Goal: Task Accomplishment & Management: Use online tool/utility

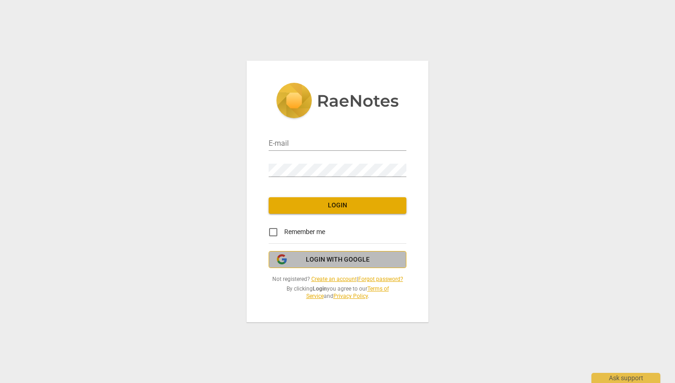
click at [353, 264] on span "Login with Google" at bounding box center [338, 259] width 64 height 9
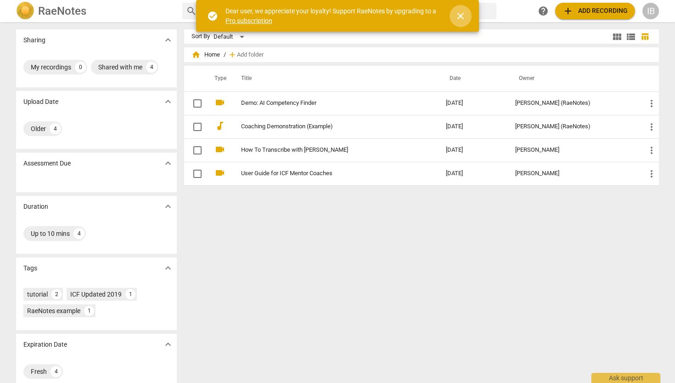
click at [462, 14] on span "close" at bounding box center [460, 16] width 11 height 11
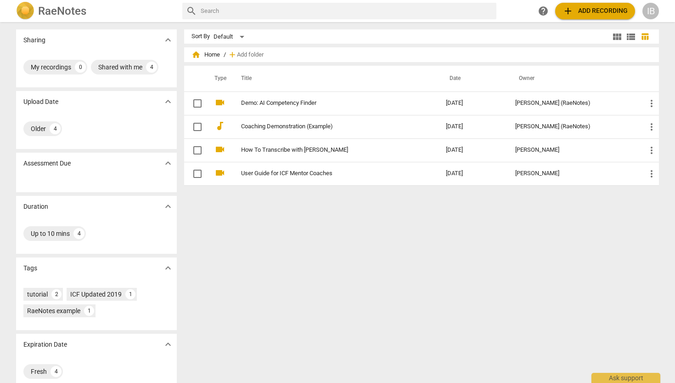
click at [586, 10] on span "add Add recording" at bounding box center [595, 11] width 65 height 11
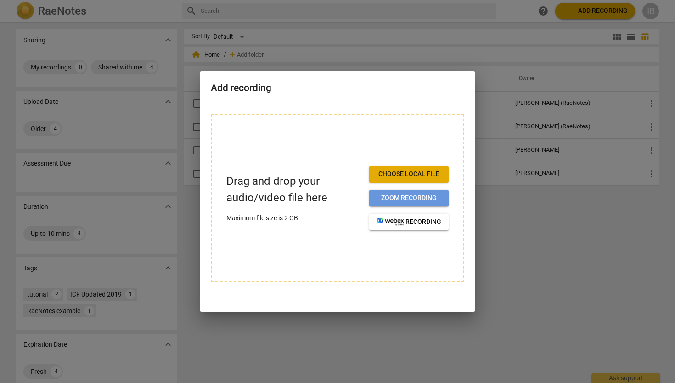
click at [396, 197] on span "Zoom recording" at bounding box center [409, 197] width 65 height 9
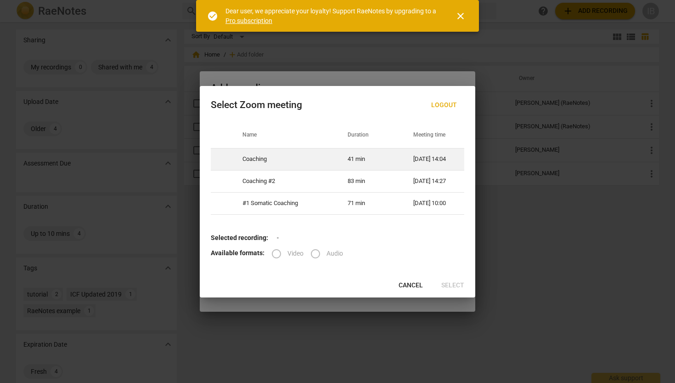
click at [284, 158] on td "Coaching" at bounding box center [284, 159] width 105 height 22
radio input "true"
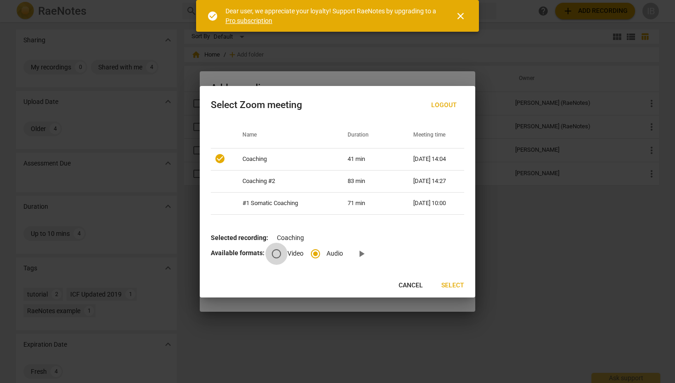
click at [274, 253] on input "Video" at bounding box center [277, 254] width 22 height 22
radio input "true"
click at [455, 282] on span "Select" at bounding box center [453, 285] width 23 height 9
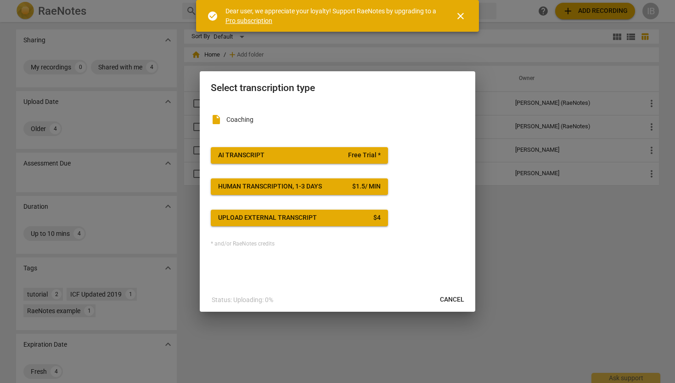
click at [249, 152] on div "AI Transcript" at bounding box center [241, 155] width 46 height 9
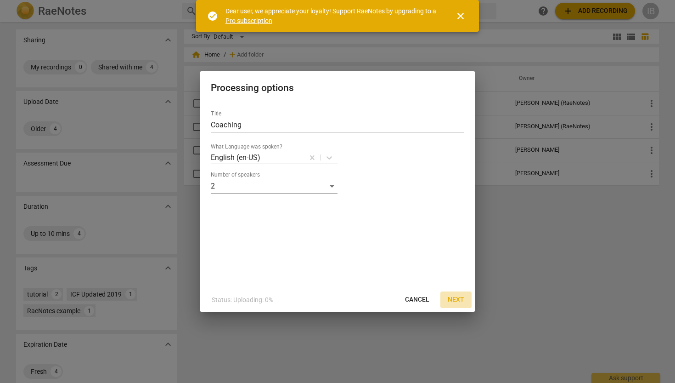
click at [457, 299] on span "Next" at bounding box center [456, 299] width 17 height 9
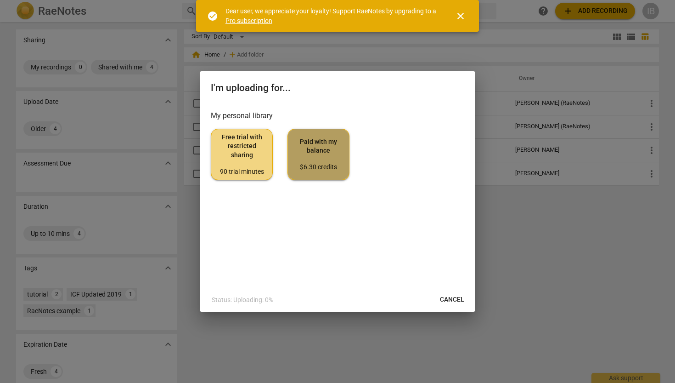
click at [324, 142] on span "Paid with my balance $6.30 credits" at bounding box center [318, 154] width 46 height 34
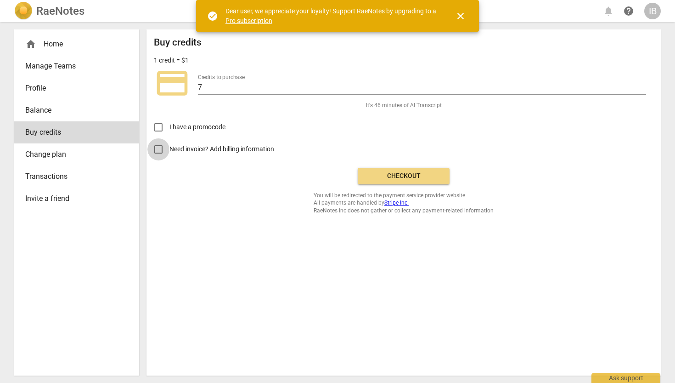
click at [157, 148] on input "Need invoice? Add billing information" at bounding box center [158, 149] width 22 height 22
checkbox input "true"
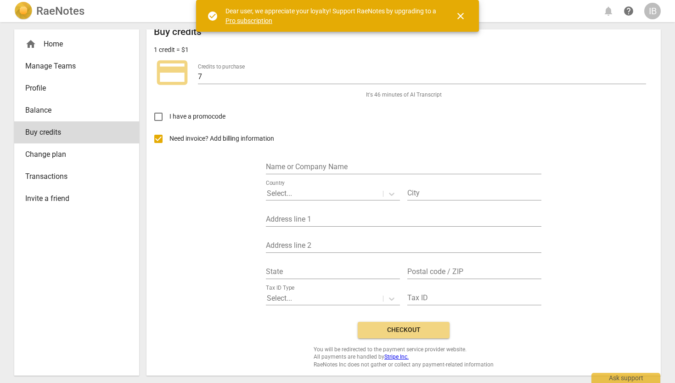
scroll to position [9, 0]
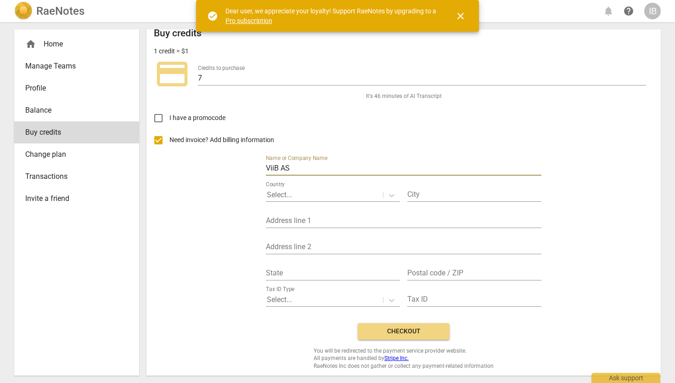
type input "ViiB AS"
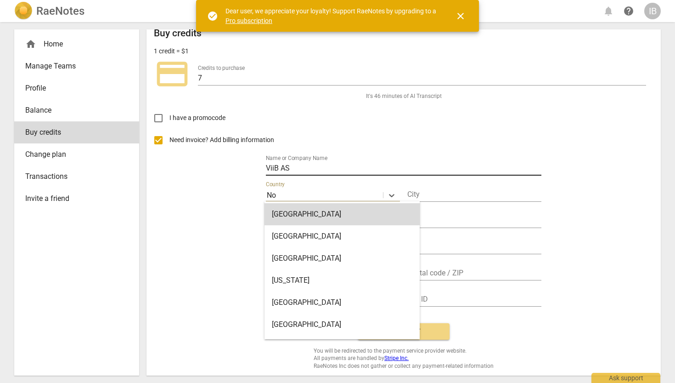
type input "Nor"
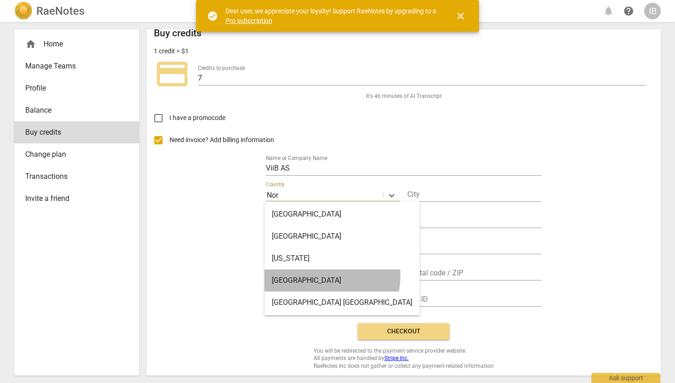
click at [291, 274] on div "[GEOGRAPHIC_DATA]" at bounding box center [342, 280] width 155 height 22
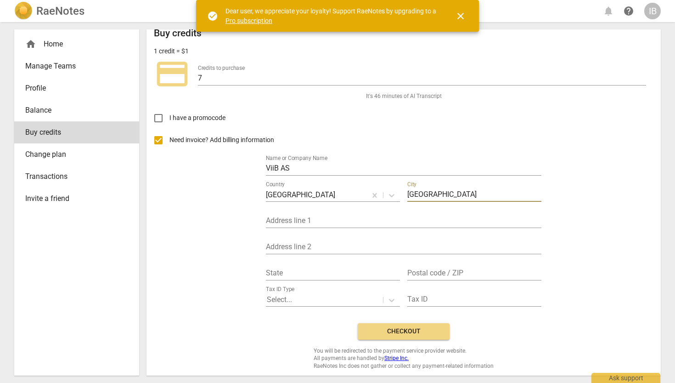
type input "[GEOGRAPHIC_DATA]"
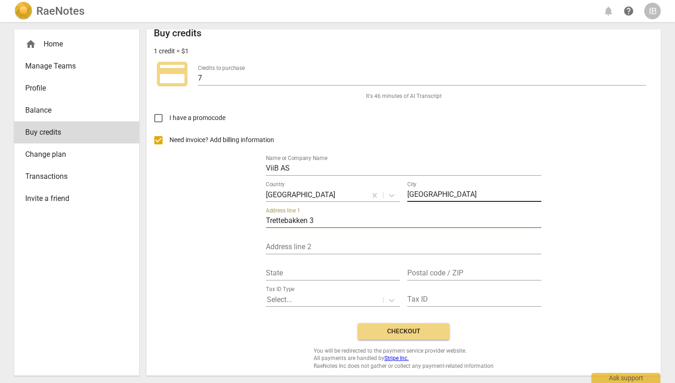
type input "Trettebakken 3"
type input "[GEOGRAPHIC_DATA]"
type input "0755"
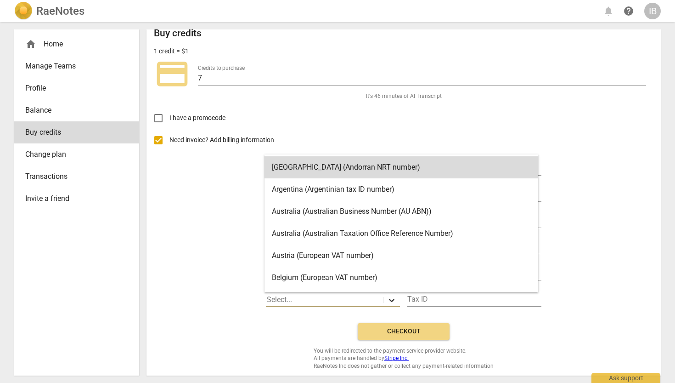
click at [388, 301] on icon at bounding box center [391, 299] width 9 height 9
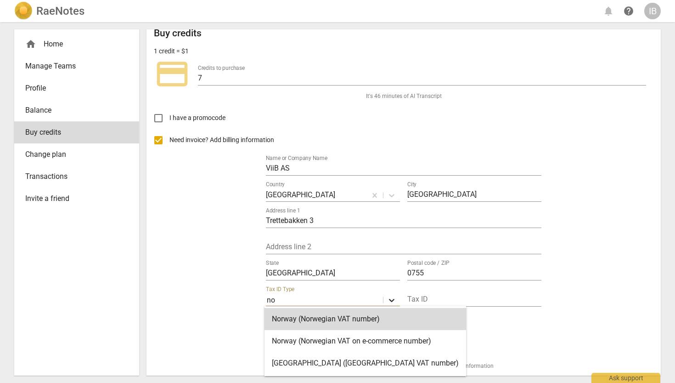
type input "nor"
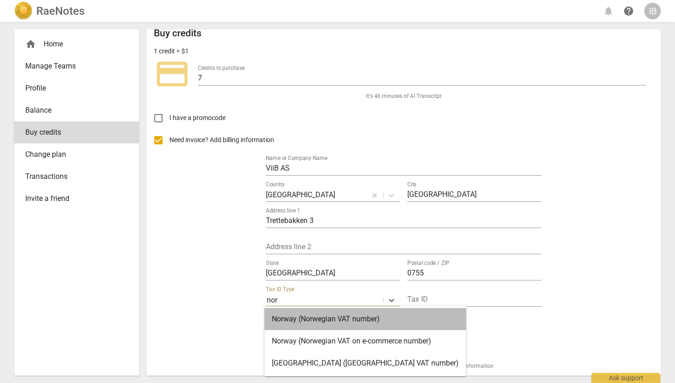
click at [369, 315] on div "Norway (Norwegian VAT number)" at bounding box center [366, 319] width 202 height 22
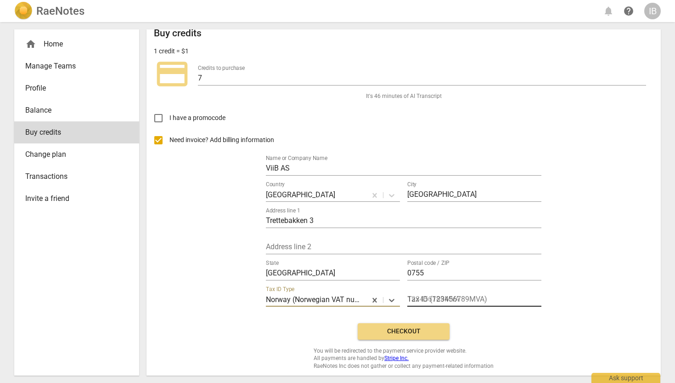
click at [439, 295] on input "text" at bounding box center [475, 299] width 134 height 13
paste input "891128452"
type input "891128452"
click at [396, 328] on span "Checkout" at bounding box center [403, 331] width 77 height 9
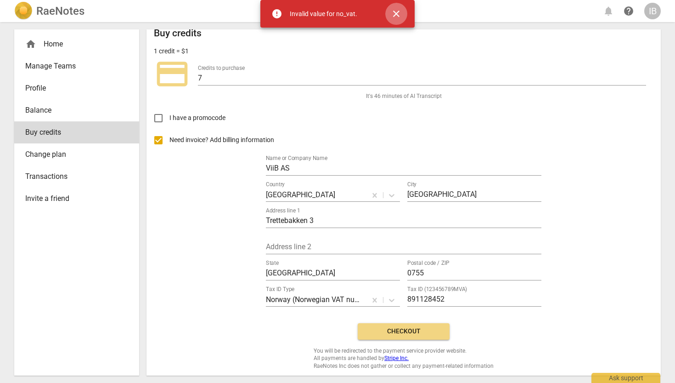
click at [396, 13] on span "close" at bounding box center [396, 13] width 11 height 11
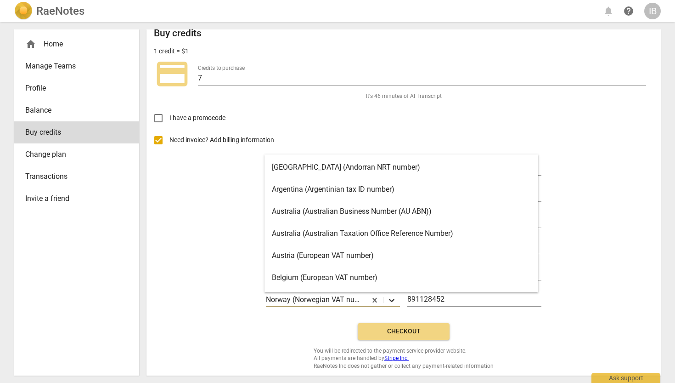
click at [390, 299] on icon at bounding box center [391, 299] width 9 height 9
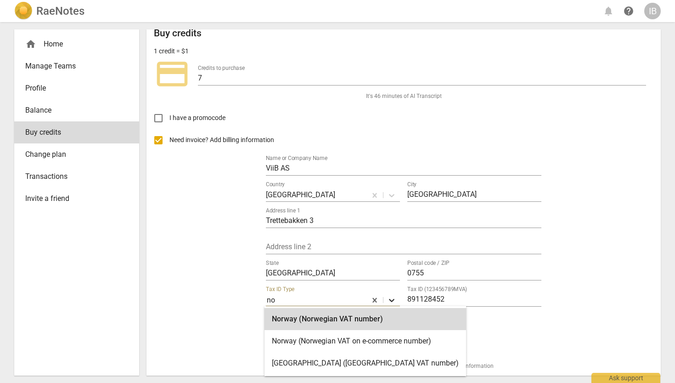
type input "nor"
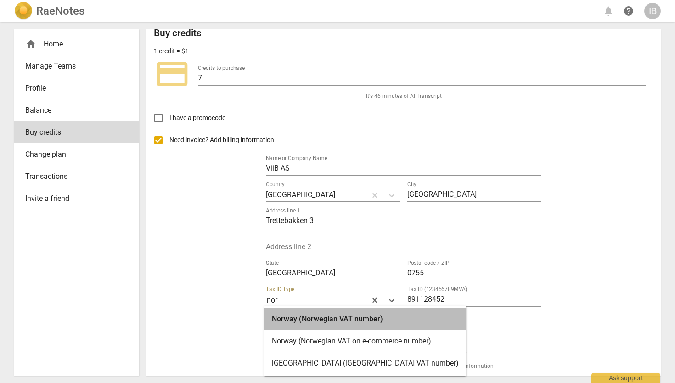
click at [371, 318] on div "Norway (Norwegian VAT number)" at bounding box center [366, 319] width 202 height 22
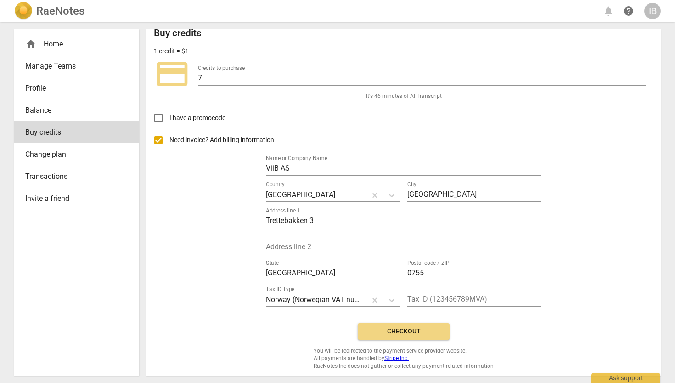
click at [428, 291] on div "Tax ID (123456789MVA)" at bounding box center [475, 296] width 134 height 21
click at [428, 295] on input "text" at bounding box center [475, 299] width 134 height 13
paste input "891128452"
type input "891128452MVA"
click at [424, 329] on span "Checkout" at bounding box center [403, 331] width 77 height 9
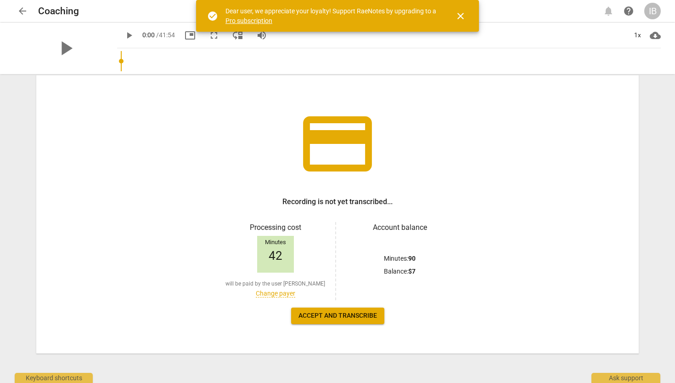
scroll to position [32, 0]
click at [461, 14] on span "close" at bounding box center [460, 16] width 11 height 11
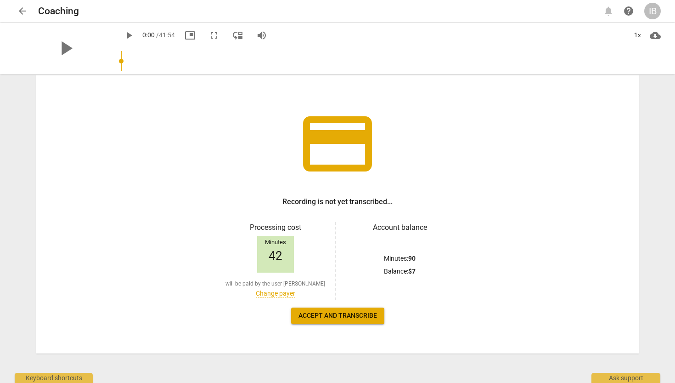
scroll to position [0, 0]
click at [330, 317] on span "Accept and transcribe" at bounding box center [338, 315] width 79 height 9
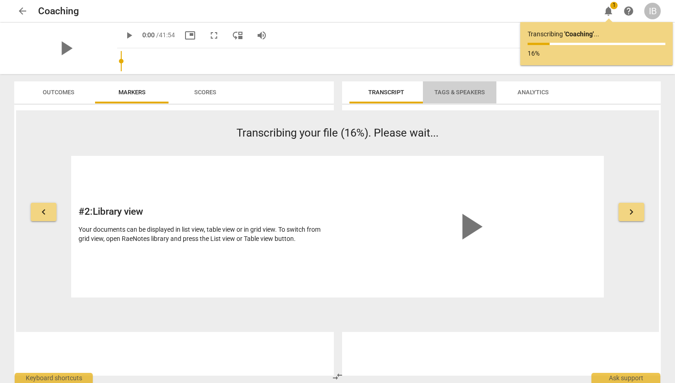
click at [453, 91] on span "Tags & Speakers" at bounding box center [460, 92] width 51 height 7
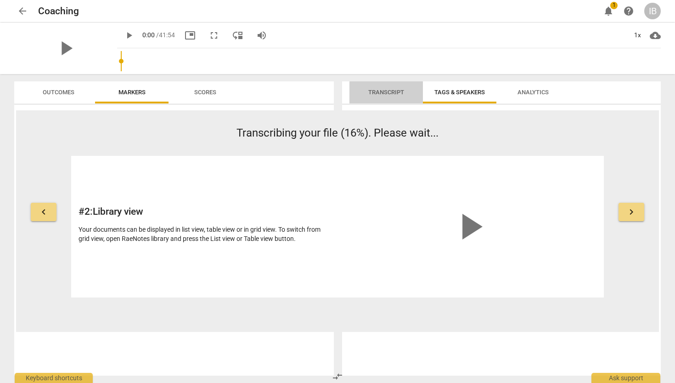
click at [398, 91] on span "Transcript" at bounding box center [387, 92] width 36 height 7
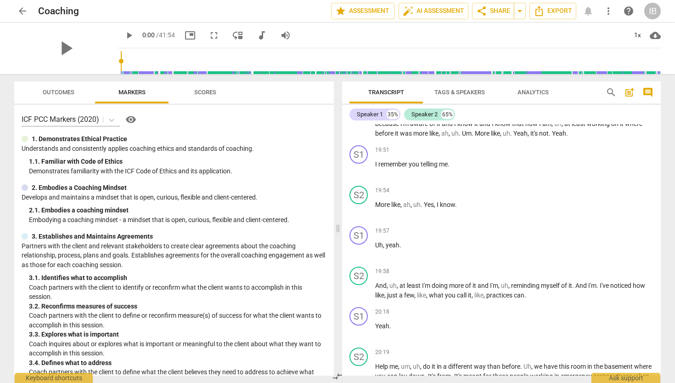
scroll to position [3967, 0]
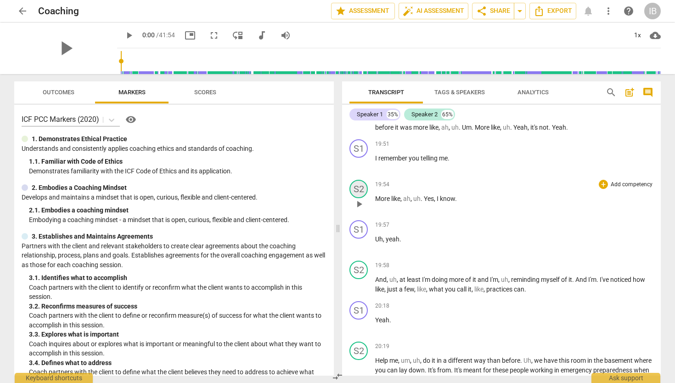
click at [364, 188] on div "S2" at bounding box center [359, 189] width 18 height 18
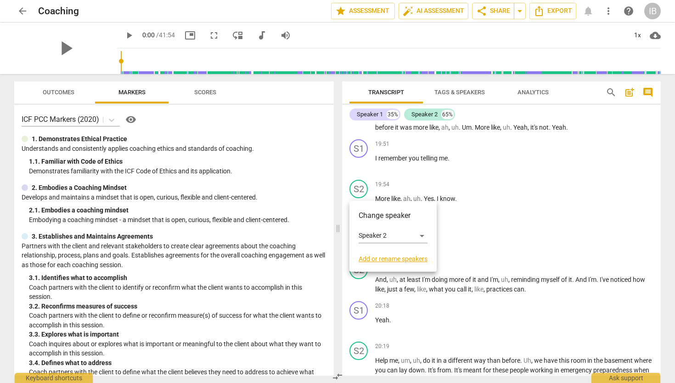
click at [488, 167] on div at bounding box center [337, 191] width 675 height 383
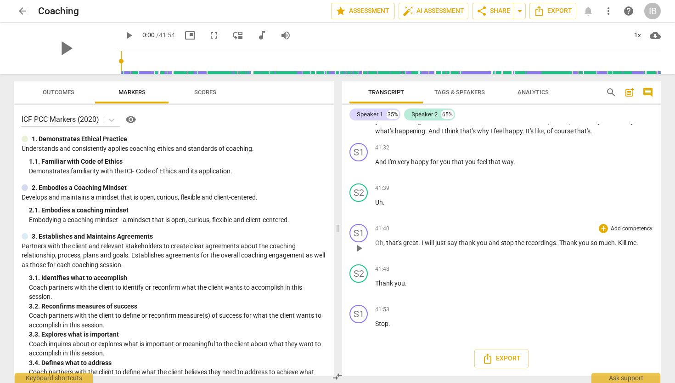
scroll to position [7365, 0]
click at [357, 232] on div "S1" at bounding box center [359, 233] width 18 height 18
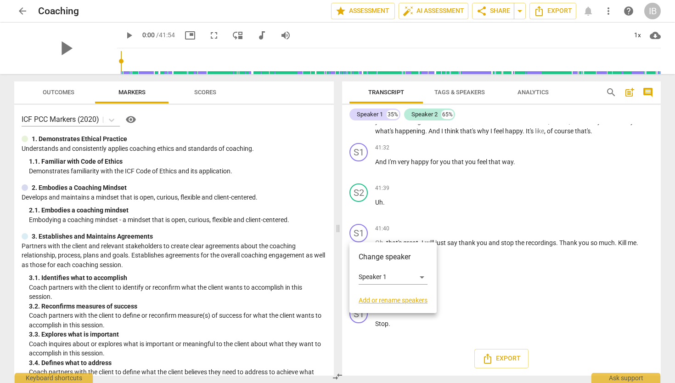
click at [535, 223] on div at bounding box center [337, 191] width 675 height 383
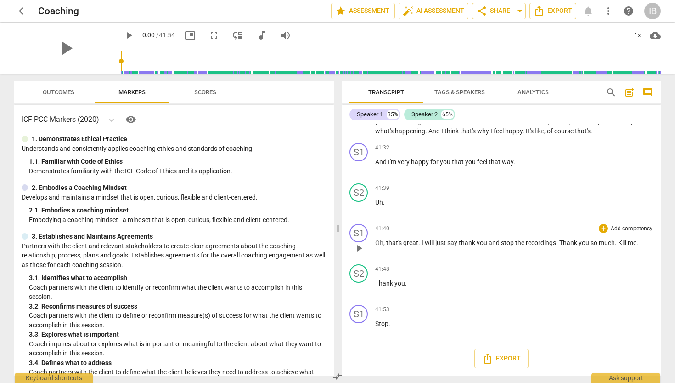
click at [628, 229] on p "Add competency" at bounding box center [632, 229] width 44 height 8
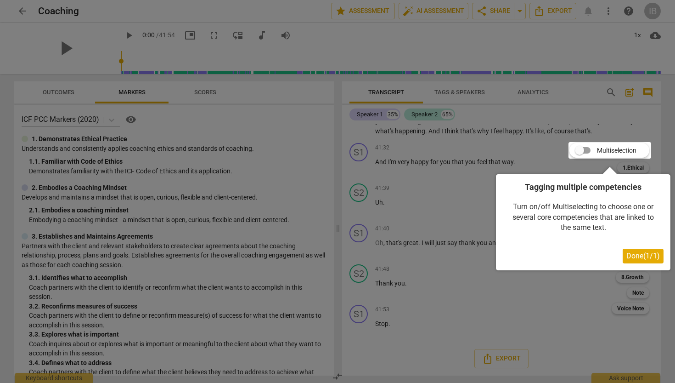
click at [636, 259] on span "Done ( 1 / 1 )" at bounding box center [644, 255] width 34 height 9
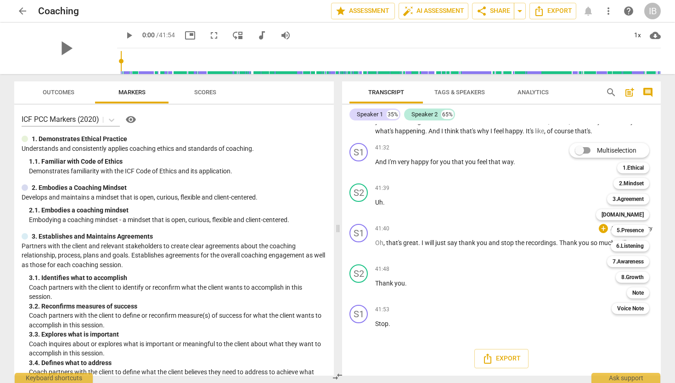
click at [461, 91] on div at bounding box center [337, 191] width 675 height 383
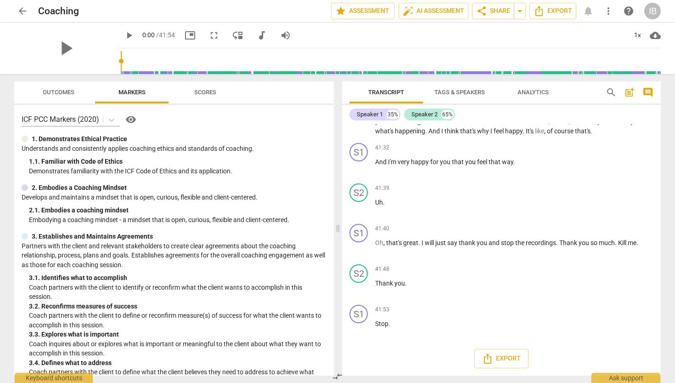
click at [541, 90] on span "Analytics" at bounding box center [533, 92] width 31 height 7
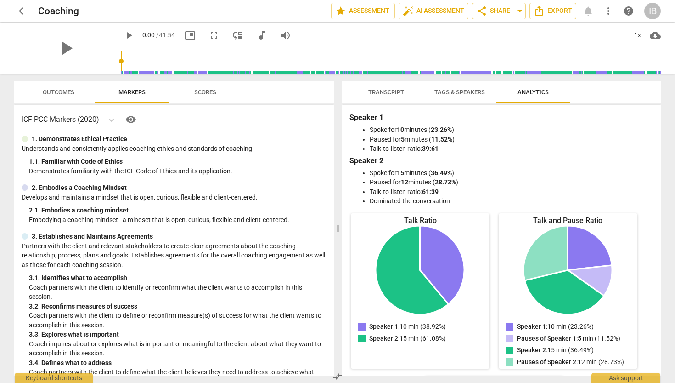
scroll to position [0, 0]
click at [380, 94] on span "Transcript" at bounding box center [387, 92] width 36 height 7
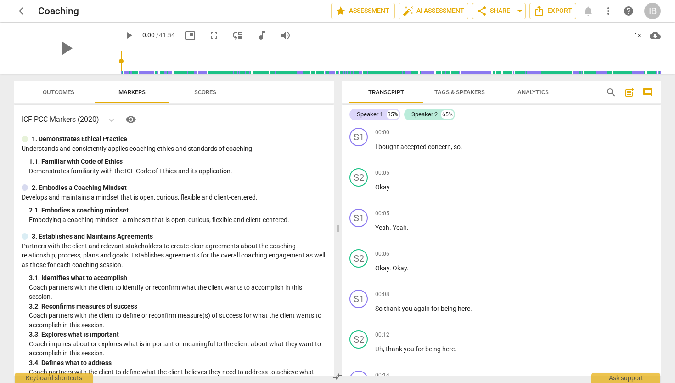
drag, startPoint x: 661, startPoint y: 129, endPoint x: 663, endPoint y: 103, distance: 25.3
click at [663, 96] on div "Transcript Tags & Speakers Analytics search post_add comment Speaker 1 35% Spea…" at bounding box center [504, 228] width 330 height 309
click at [397, 89] on span "Transcript" at bounding box center [387, 92] width 36 height 7
click at [208, 91] on span "Scores" at bounding box center [205, 92] width 22 height 7
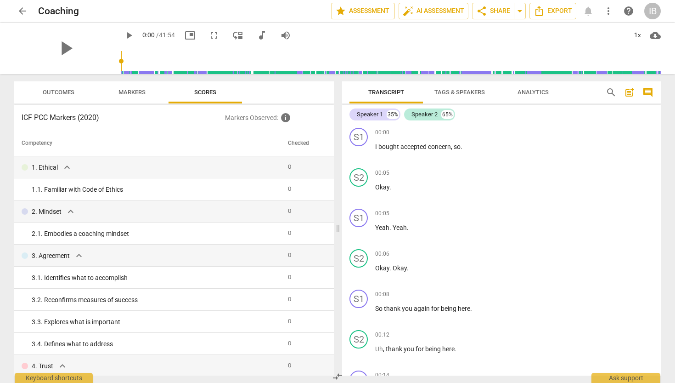
click at [64, 96] on span "Outcomes" at bounding box center [59, 92] width 54 height 12
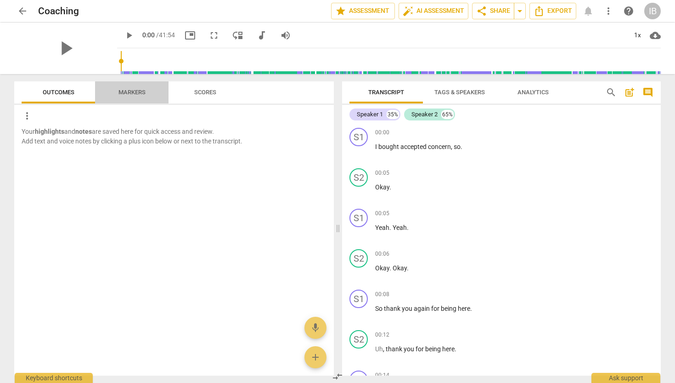
click at [131, 91] on span "Markers" at bounding box center [132, 92] width 27 height 7
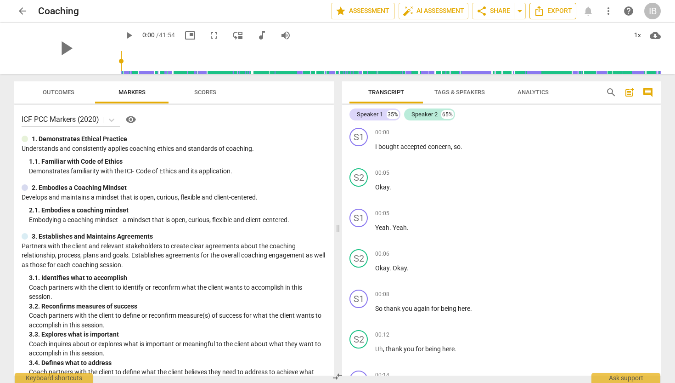
click at [540, 11] on icon "Export" at bounding box center [539, 11] width 11 height 11
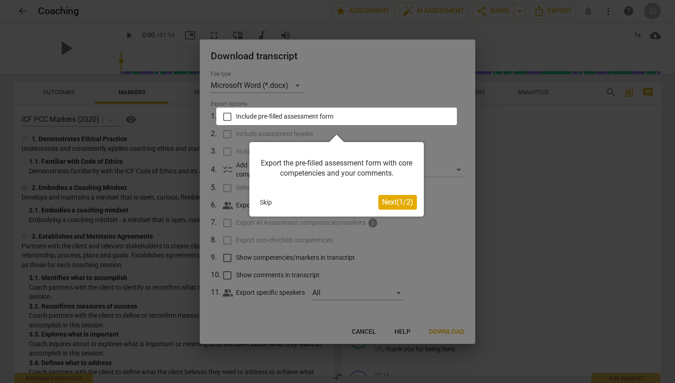
click at [397, 203] on span "Next ( 1 / 2 )" at bounding box center [397, 202] width 31 height 9
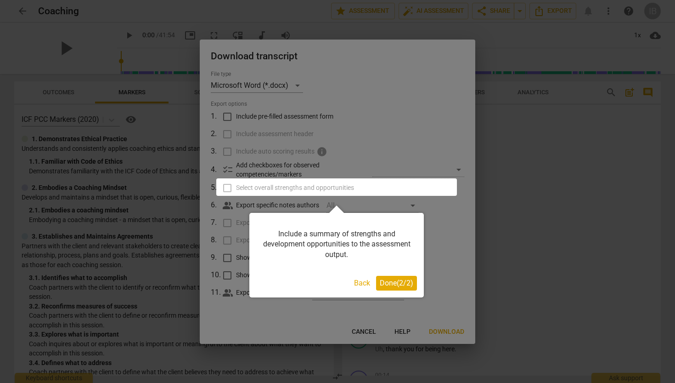
click at [387, 285] on span "Done ( 2 / 2 )" at bounding box center [397, 282] width 34 height 9
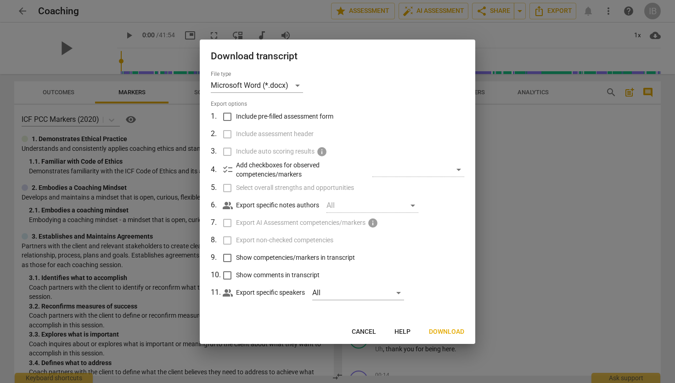
click at [455, 331] on span "Download" at bounding box center [446, 331] width 35 height 9
